Goal: Find specific page/section: Find specific page/section

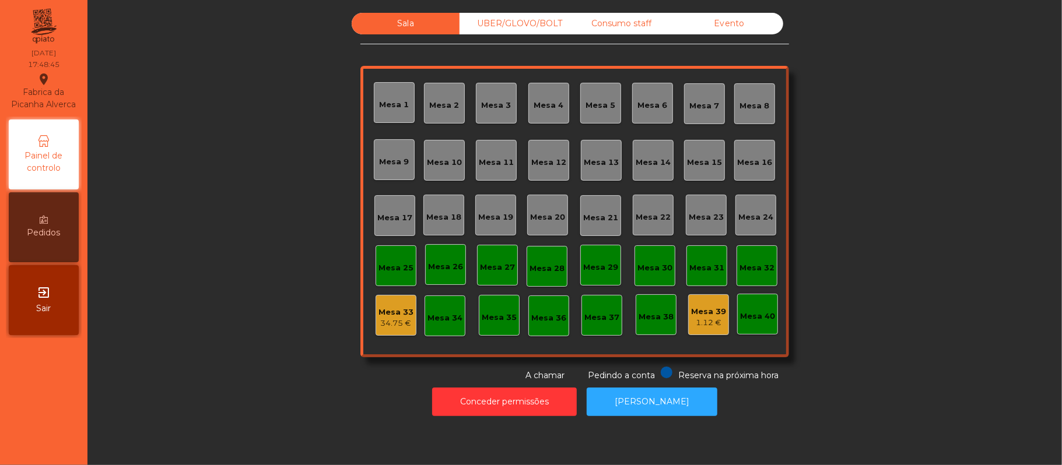
click at [730, 24] on div "Evento" at bounding box center [729, 24] width 108 height 22
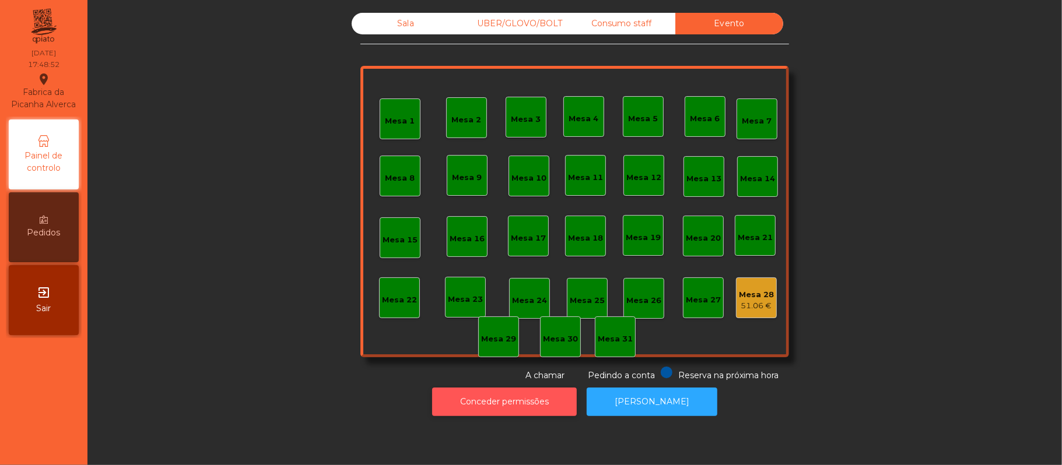
click at [512, 402] on button "Conceder permissões" at bounding box center [504, 402] width 145 height 29
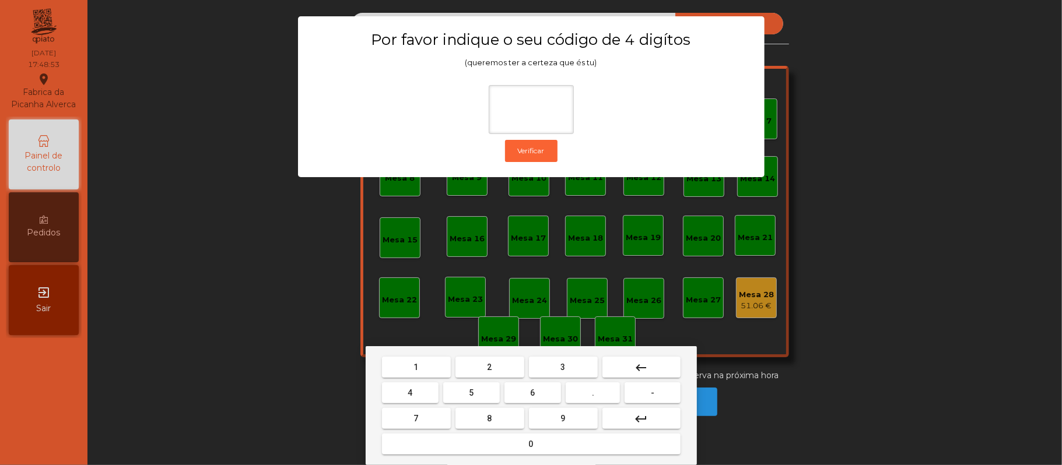
click at [481, 371] on button "2" at bounding box center [490, 367] width 69 height 21
click at [531, 388] on span "6" at bounding box center [533, 392] width 5 height 9
click at [418, 369] on span "1" at bounding box center [416, 367] width 5 height 9
click at [471, 394] on span "5" at bounding box center [471, 392] width 5 height 9
type input "****"
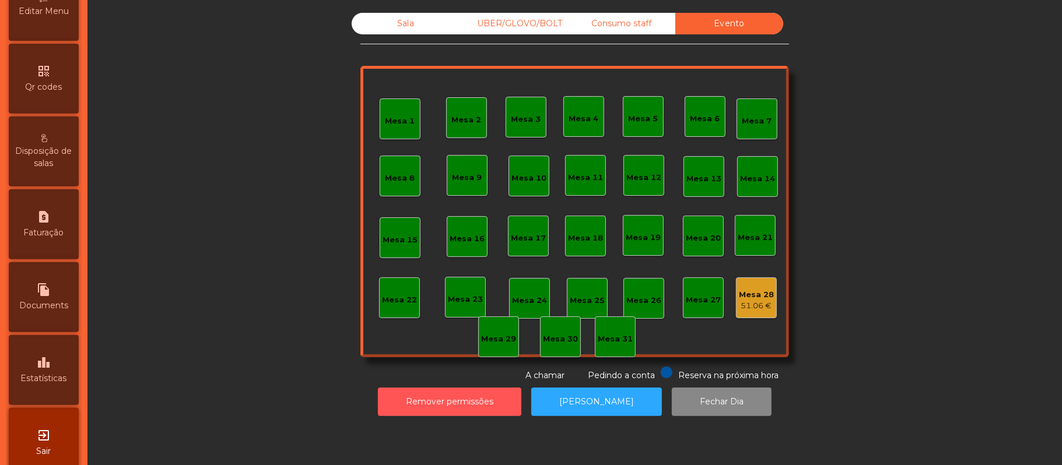
scroll to position [297, 0]
click at [51, 367] on icon "leaderboard" at bounding box center [44, 360] width 14 height 14
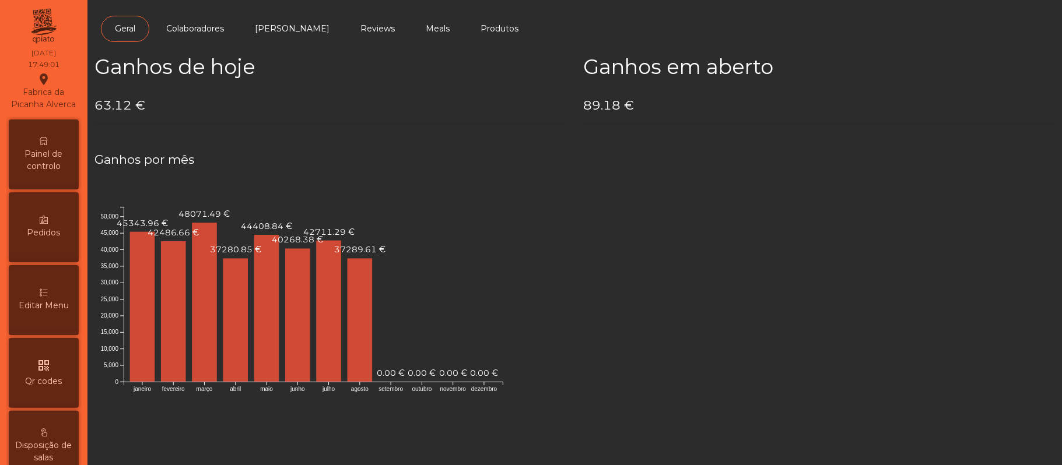
click at [54, 169] on span "Painel de controlo" at bounding box center [44, 160] width 64 height 24
